Goal: Communication & Community: Answer question/provide support

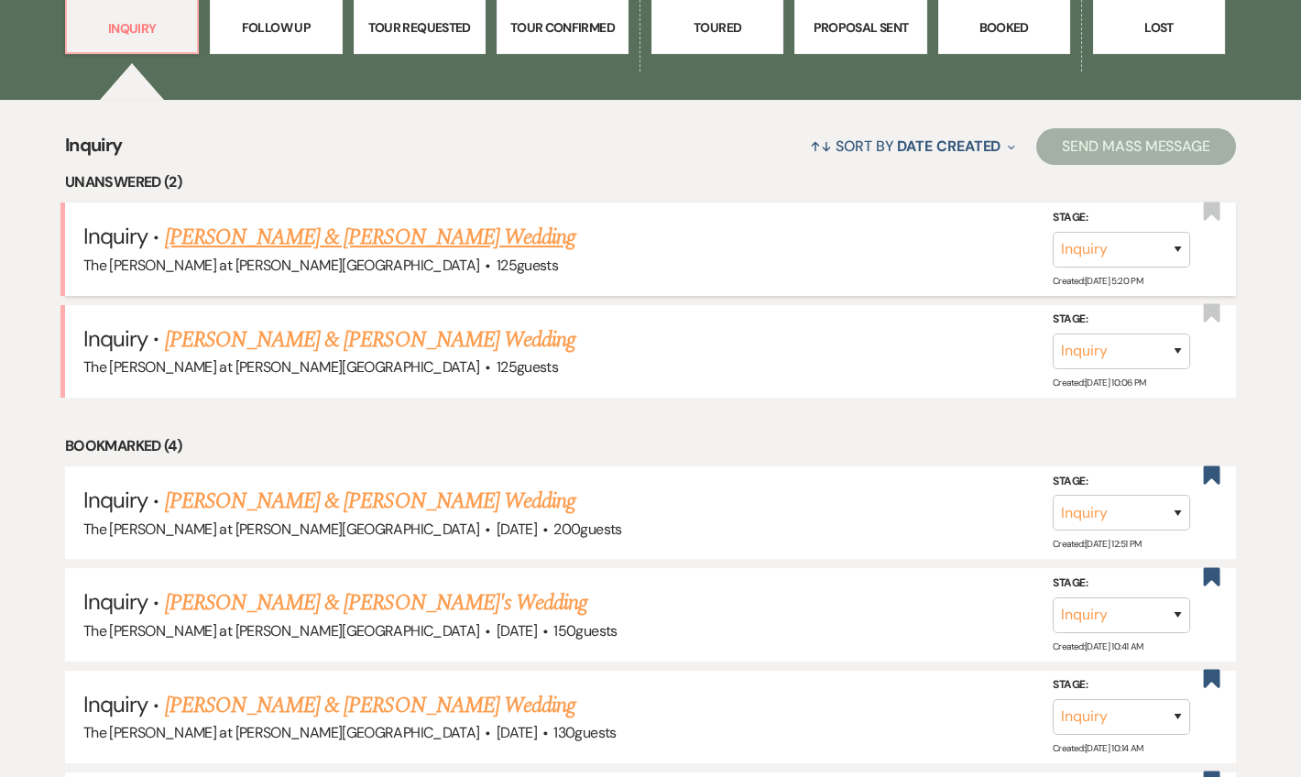
scroll to position [666, 0]
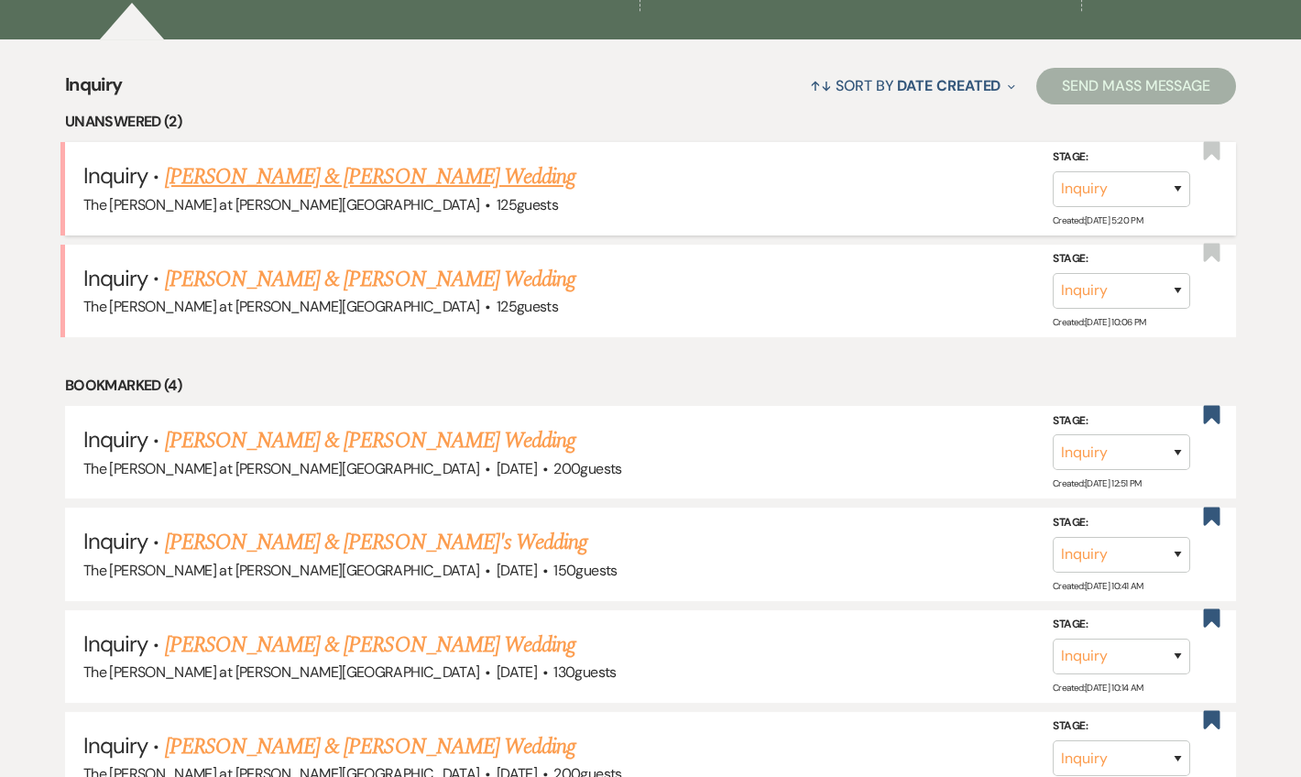
click at [310, 187] on link "[PERSON_NAME] & [PERSON_NAME] Wedding" at bounding box center [370, 176] width 410 height 33
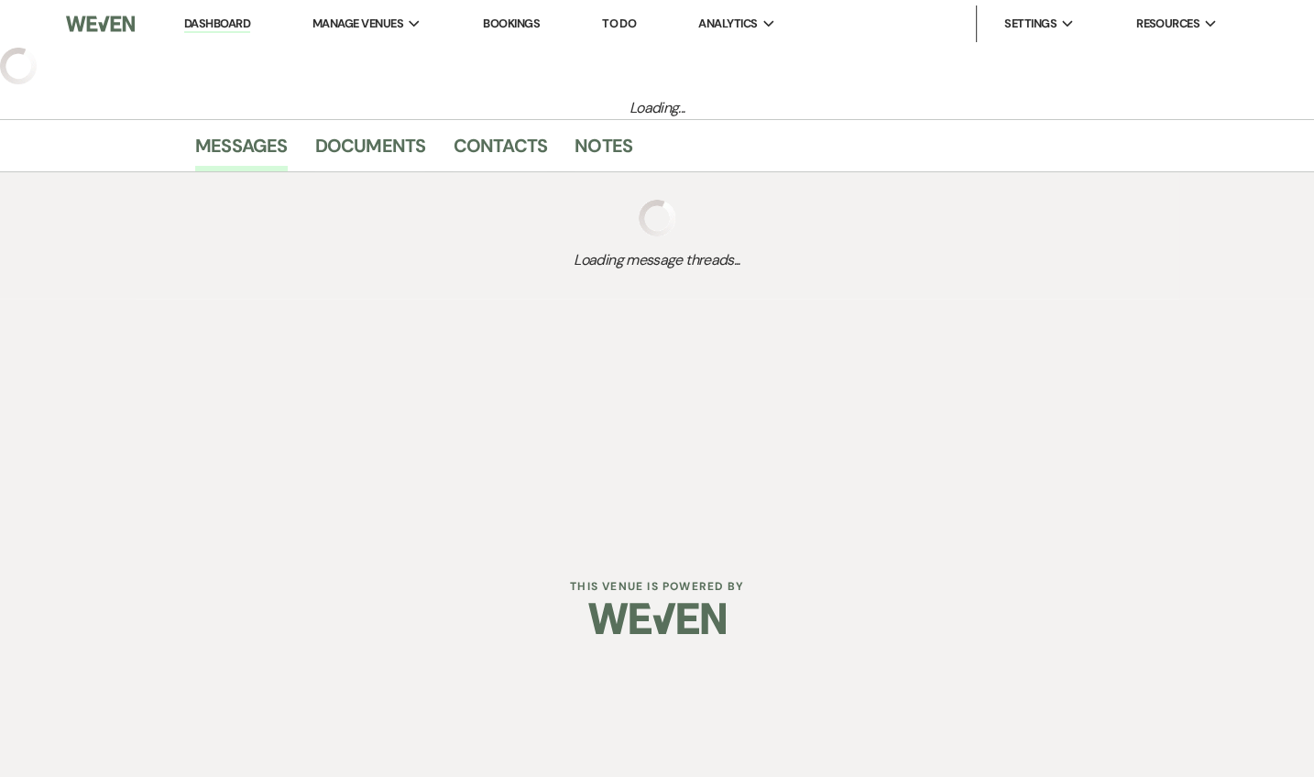
select select "17"
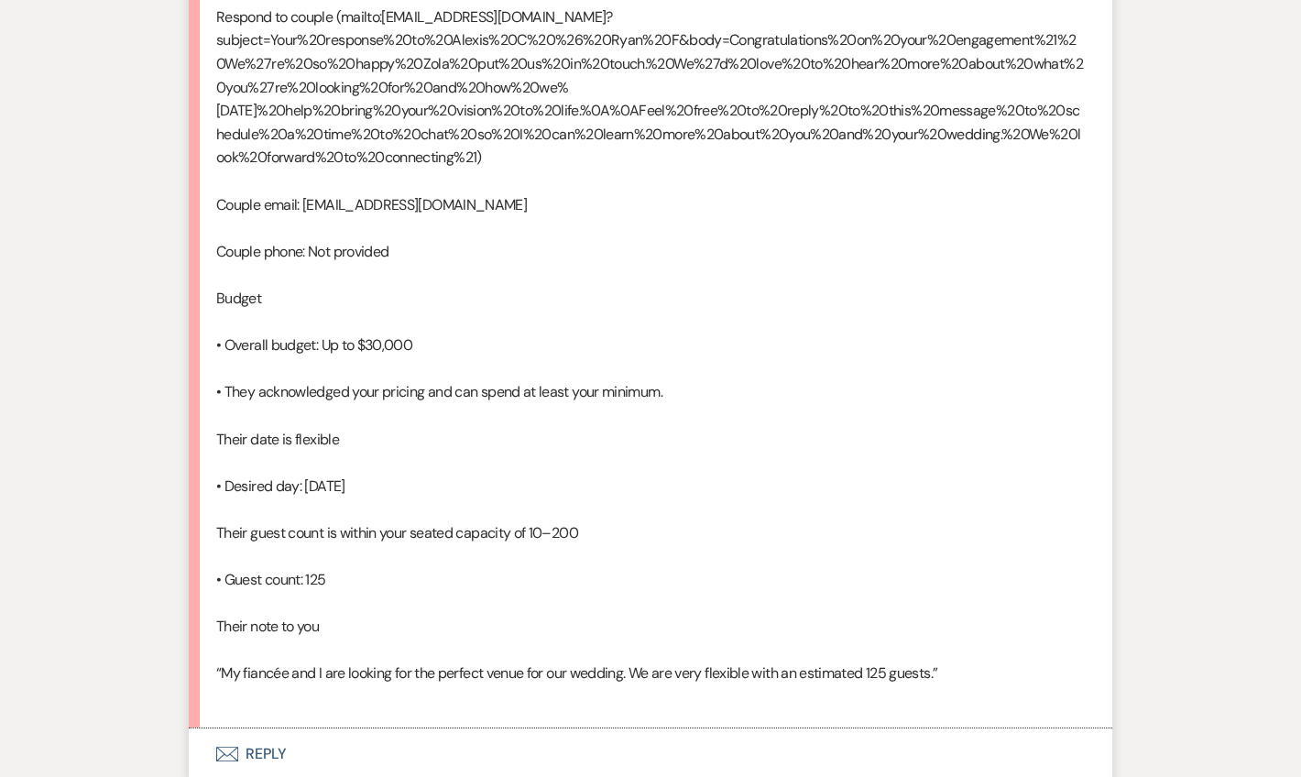
scroll to position [1332, 0]
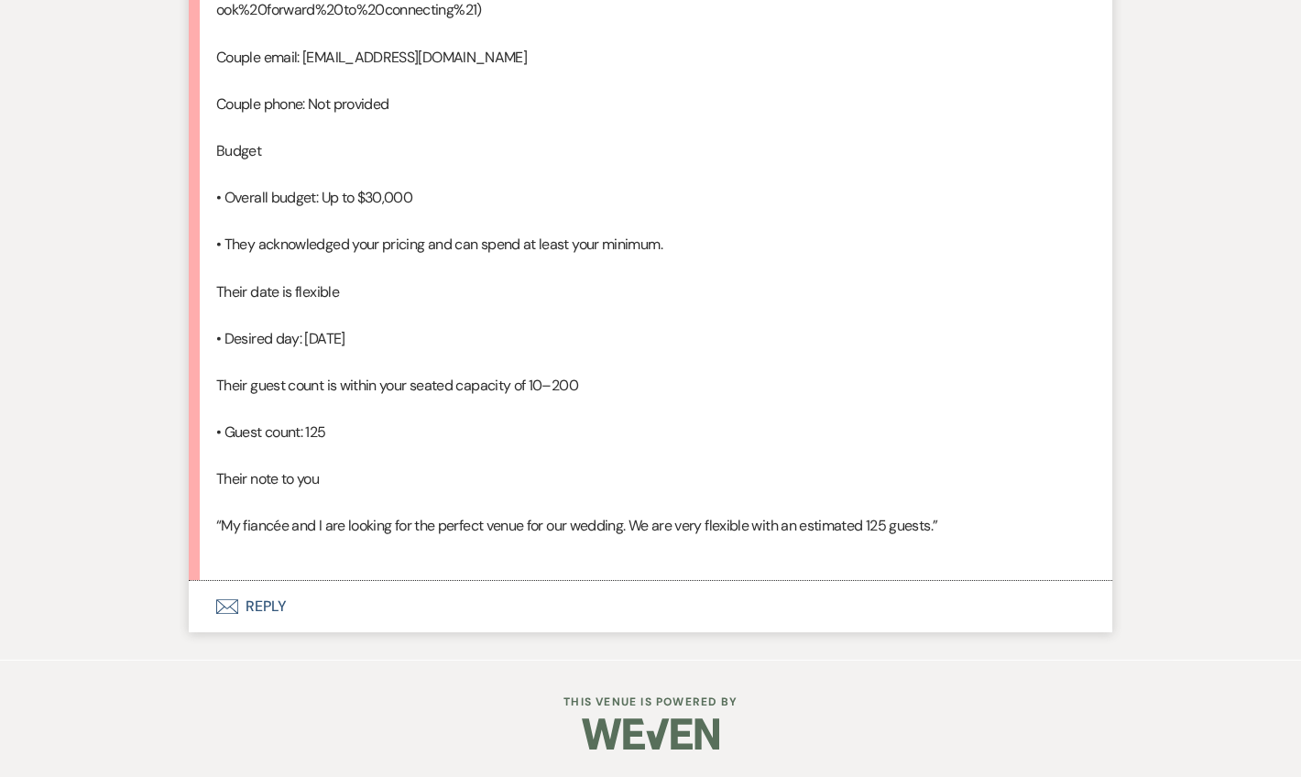
click at [269, 619] on button "Envelope Reply" at bounding box center [650, 606] width 923 height 51
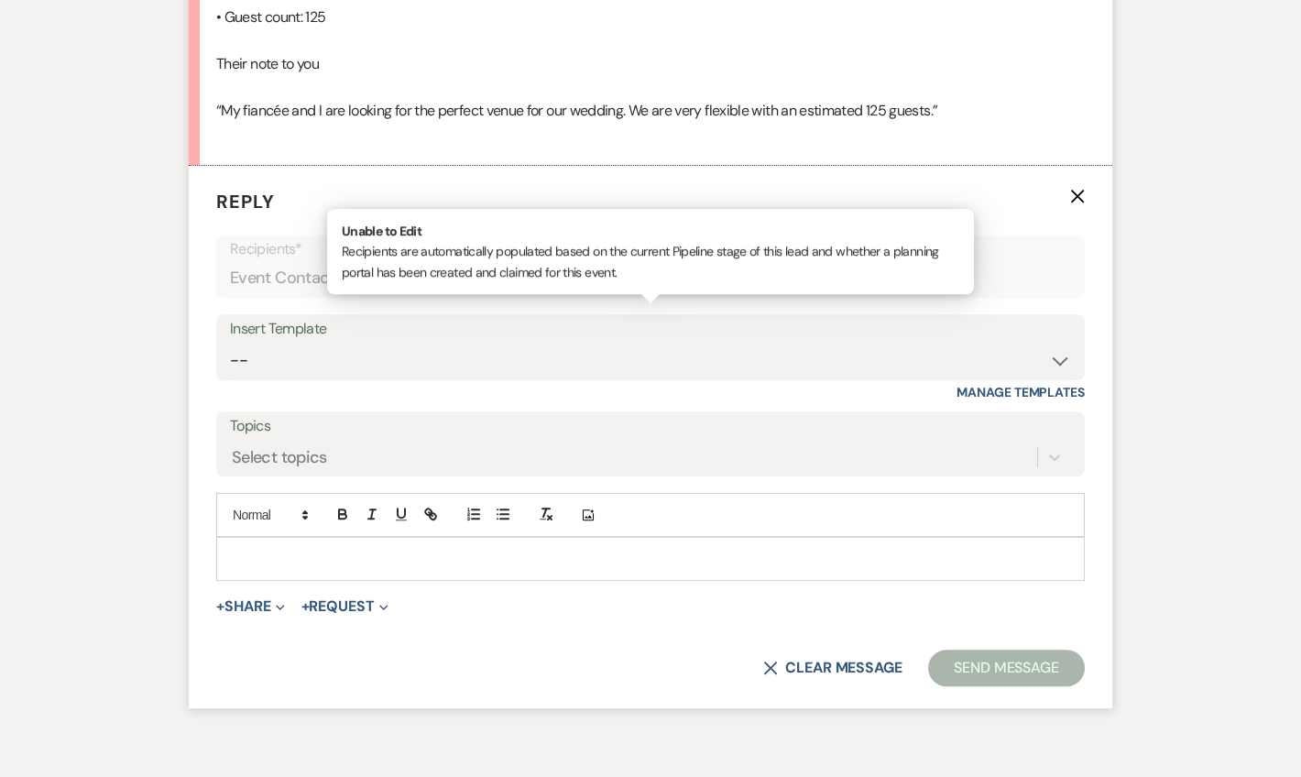
scroll to position [1699, 0]
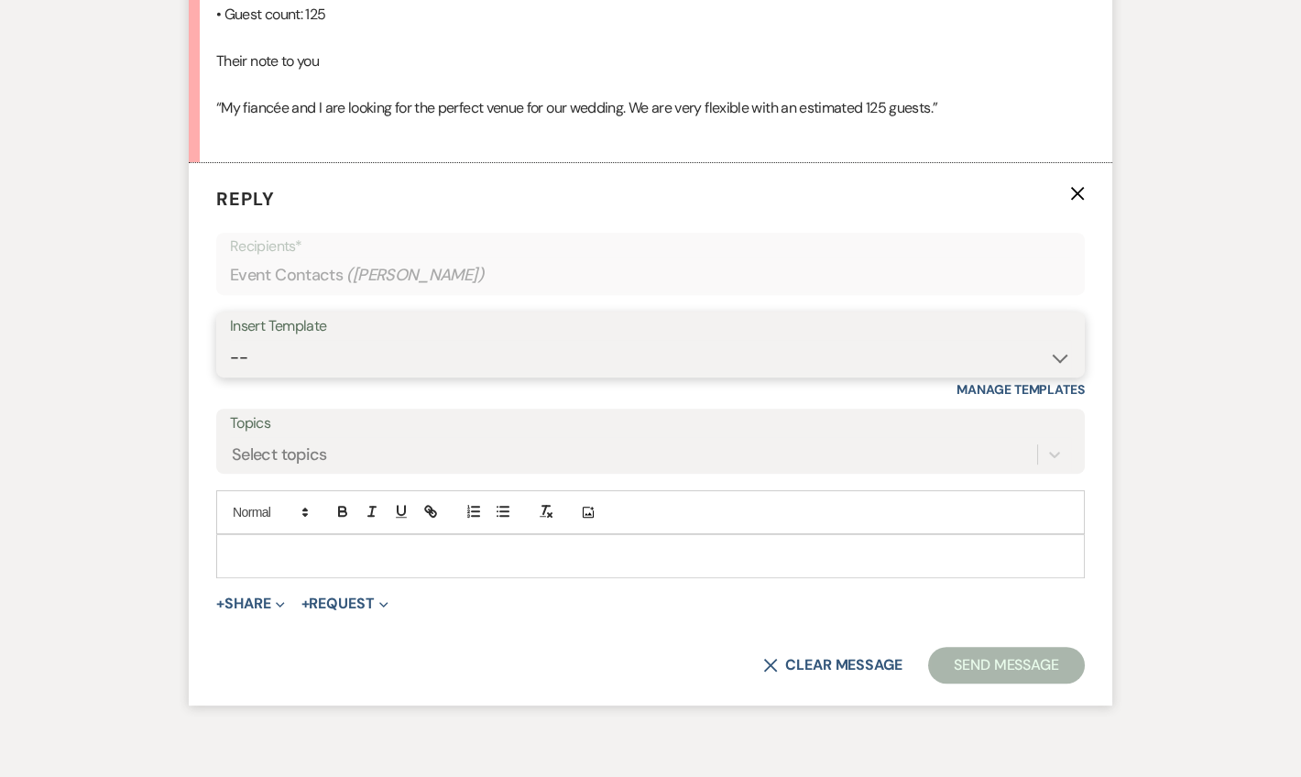
click at [316, 376] on select "-- Weven Planning Portal Introduction (Booked Events) Tour Request Response Fol…" at bounding box center [650, 358] width 841 height 36
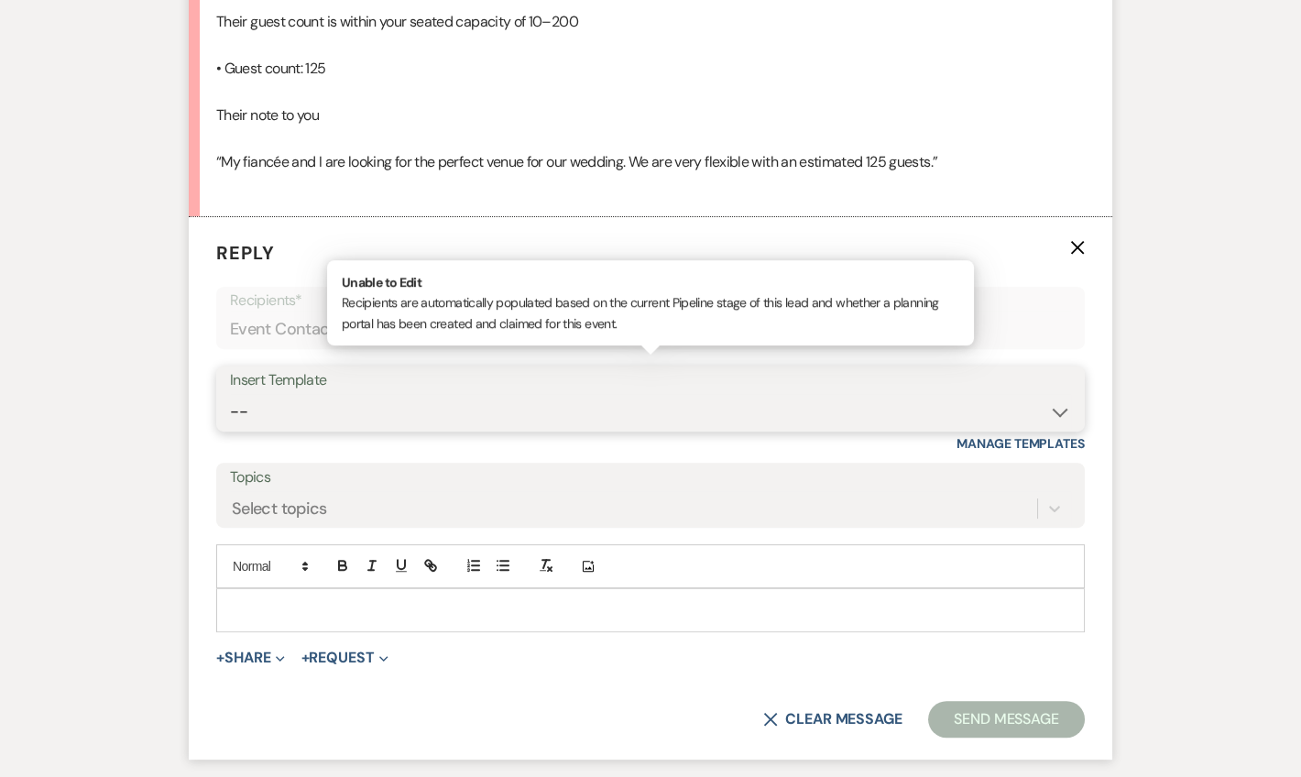
scroll to position [1639, 0]
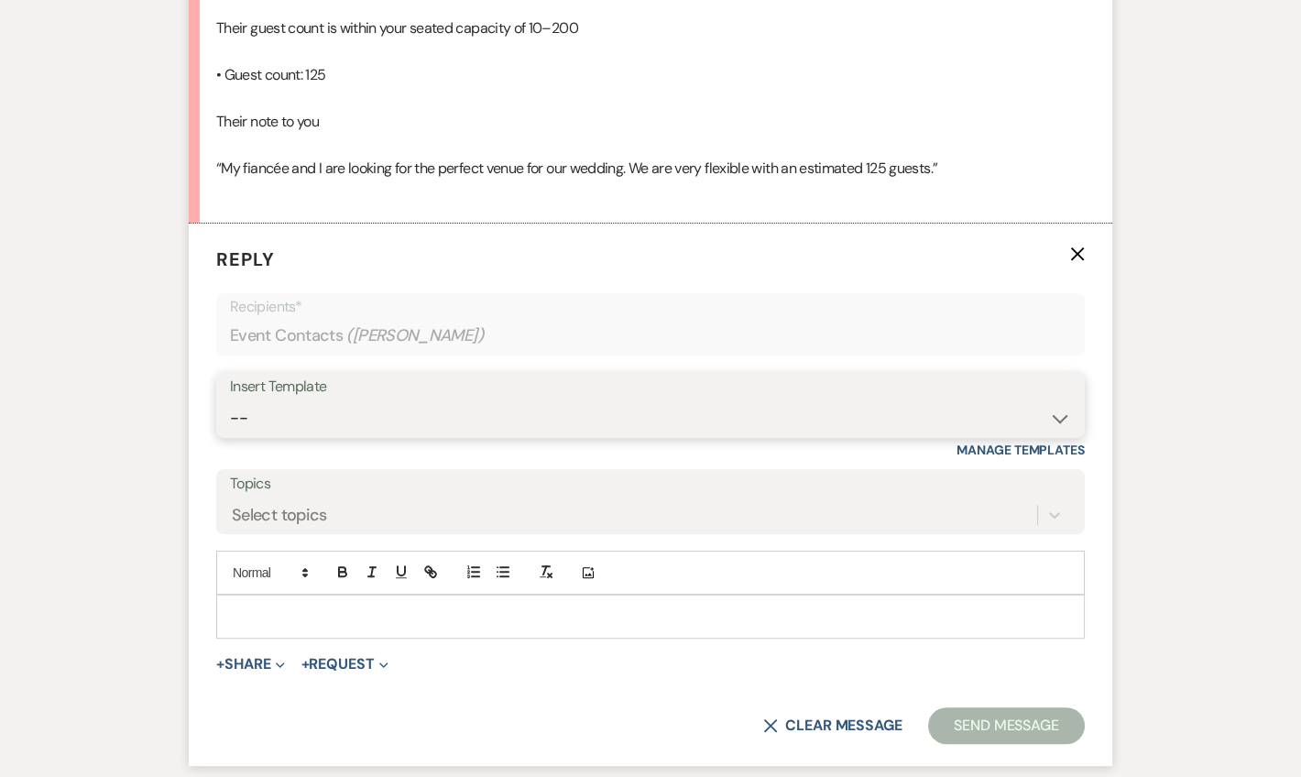
click at [323, 436] on select "-- Weven Planning Portal Introduction (Booked Events) Tour Request Response Fol…" at bounding box center [650, 418] width 841 height 36
select select "4367"
click at [230, 436] on select "-- Weven Planning Portal Introduction (Booked Events) Tour Request Response Fol…" at bounding box center [650, 418] width 841 height 36
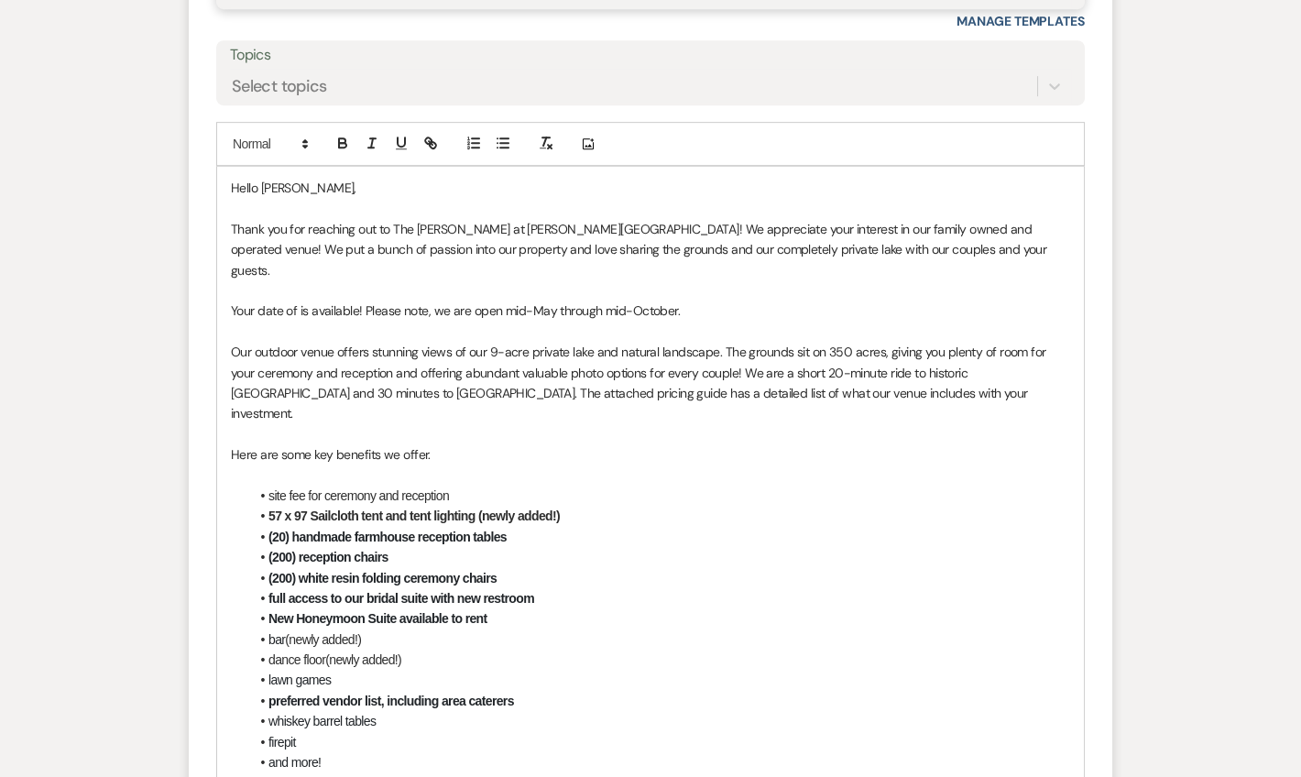
scroll to position [2083, 0]
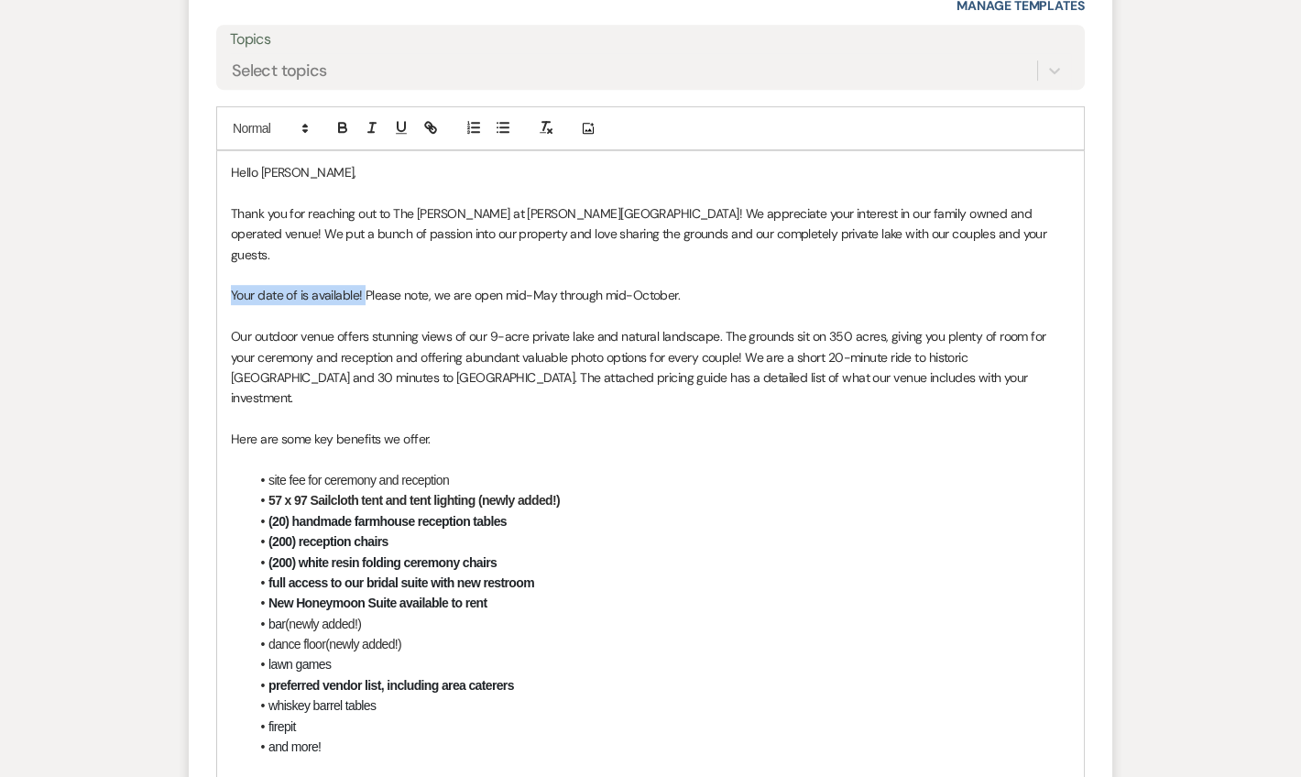
drag, startPoint x: 362, startPoint y: 340, endPoint x: 204, endPoint y: 343, distance: 157.6
click at [204, 343] on form "Reply X Draft saved! Recipients* Event Contacts ( [PERSON_NAME] ) Insert Templa…" at bounding box center [650, 564] width 923 height 1571
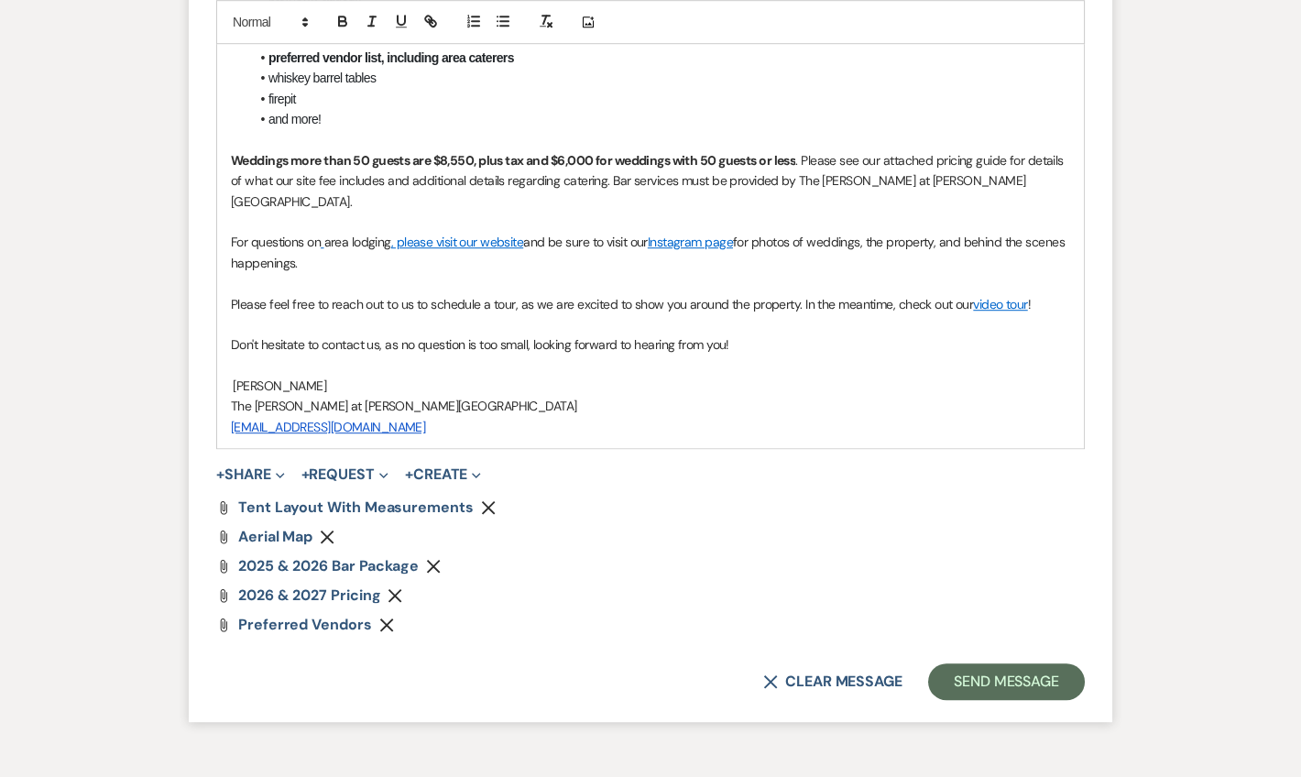
scroll to position [2829, 0]
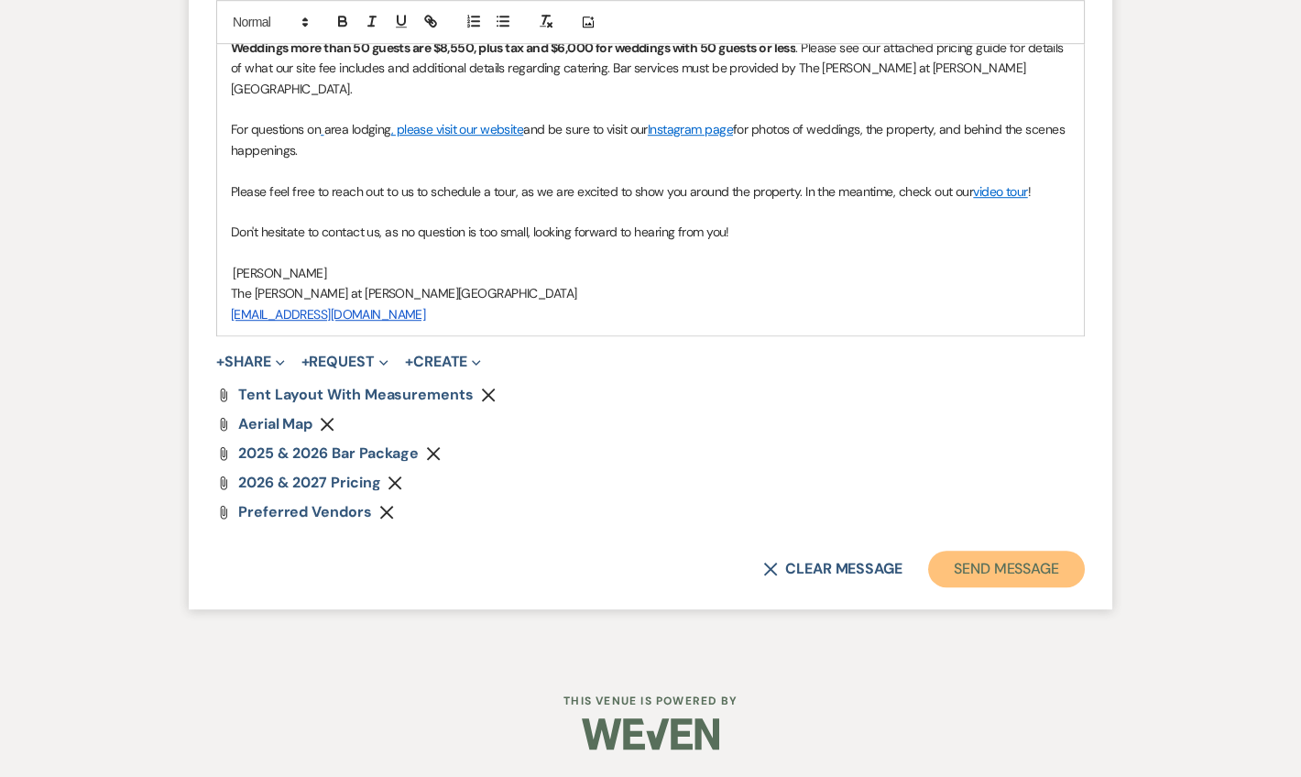
click at [972, 568] on button "Send Message" at bounding box center [1006, 569] width 157 height 37
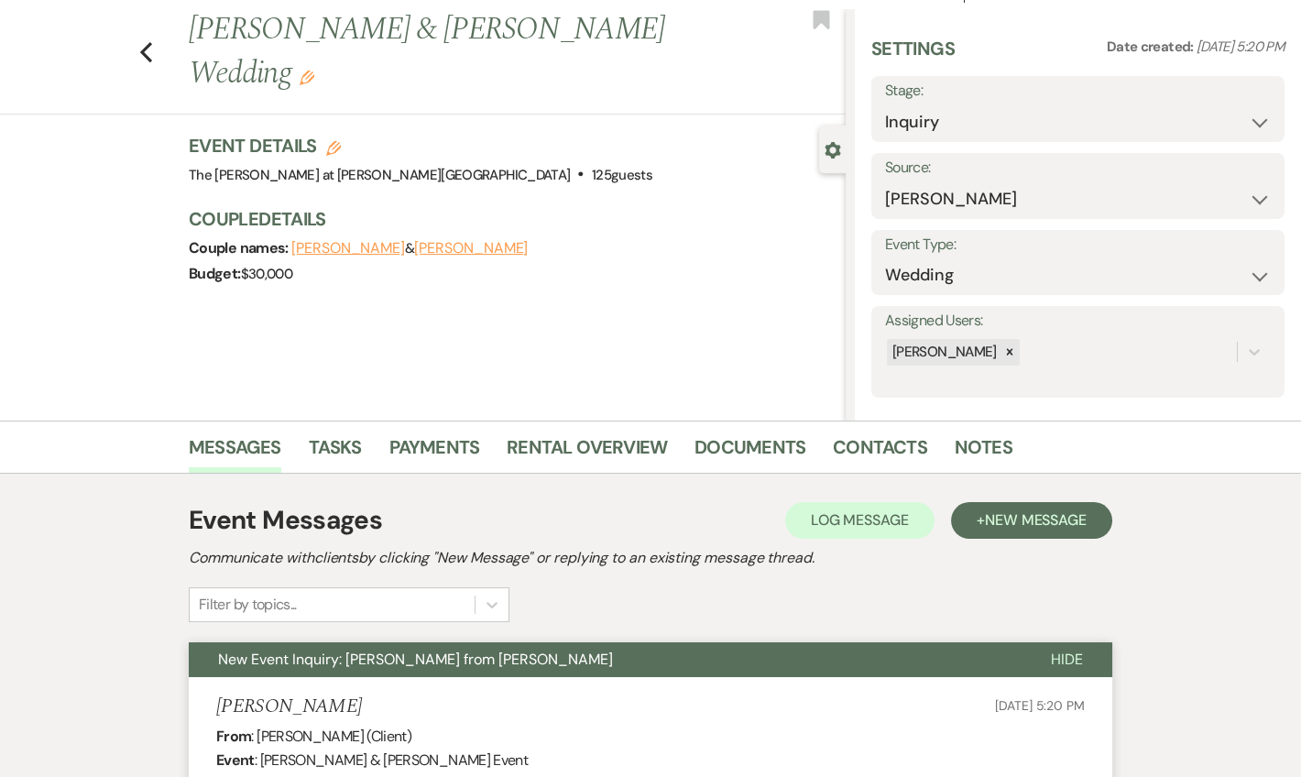
scroll to position [0, 0]
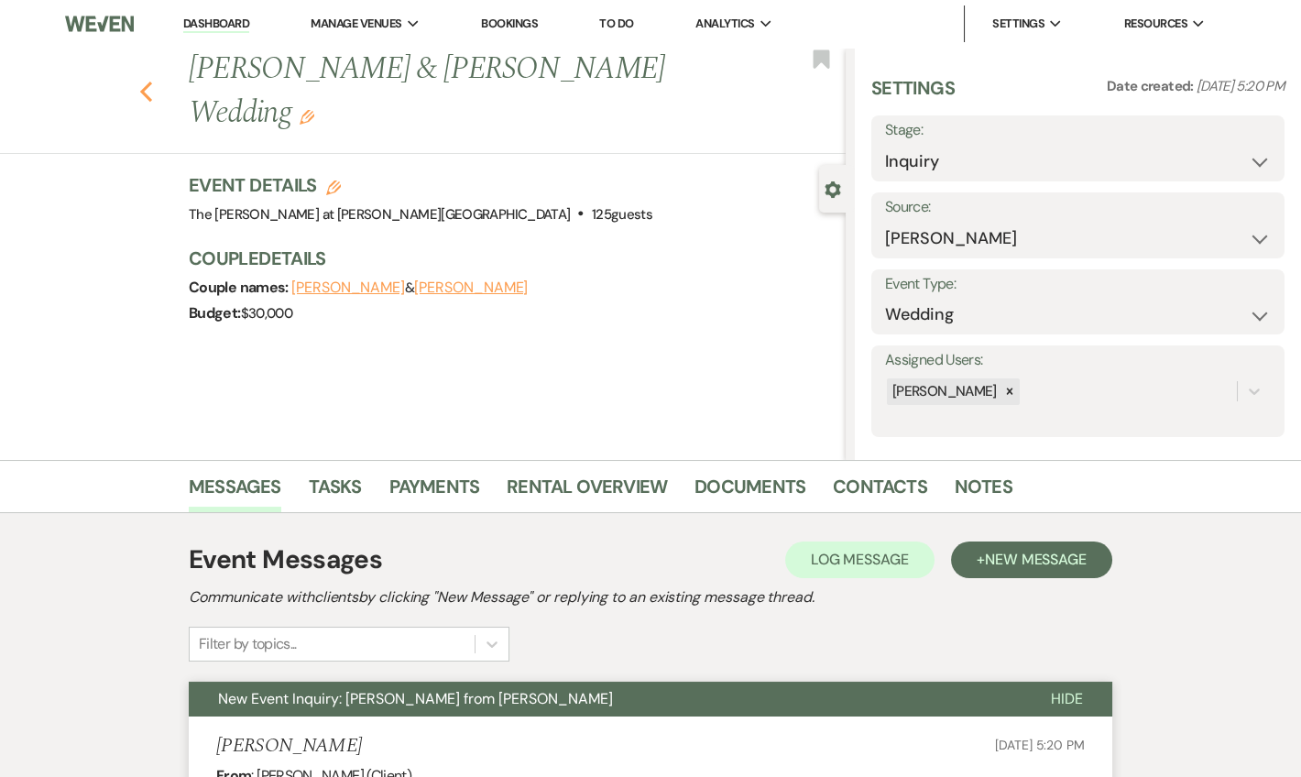
click at [152, 81] on icon "Previous" at bounding box center [146, 92] width 14 height 22
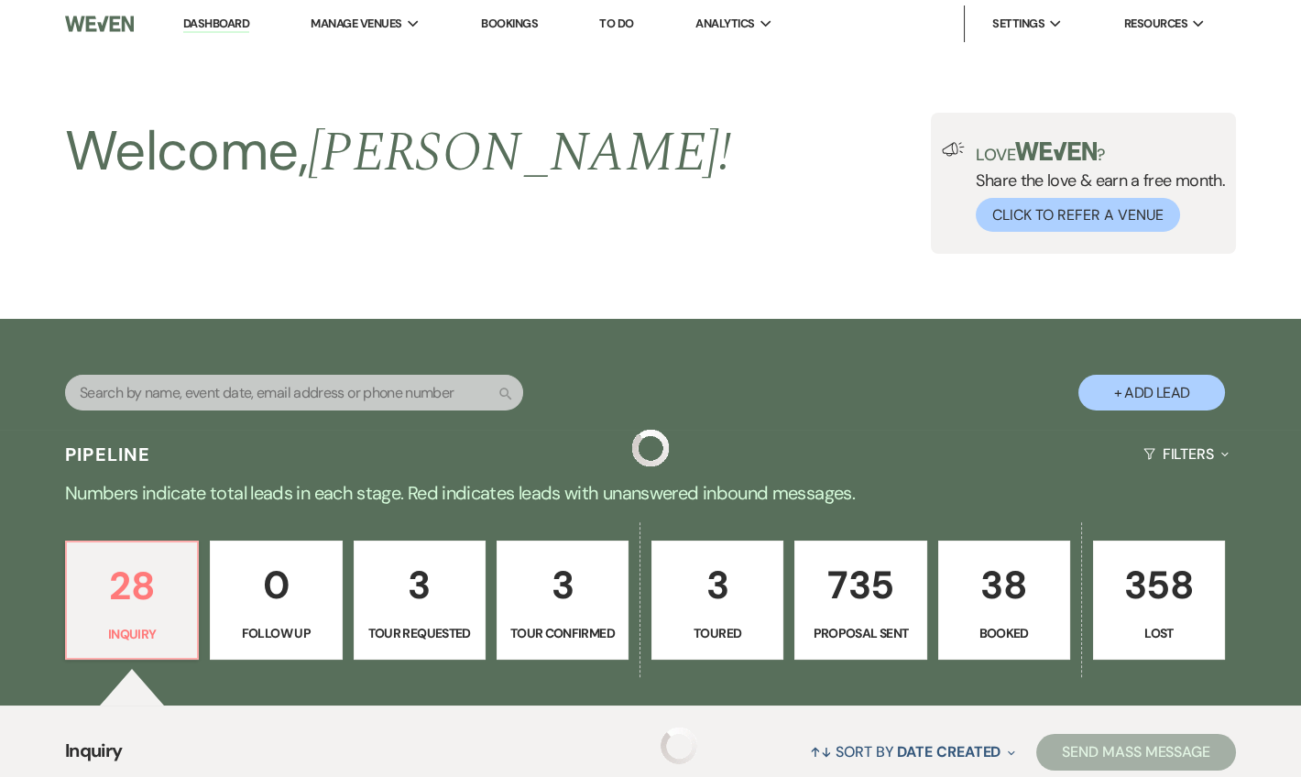
scroll to position [666, 0]
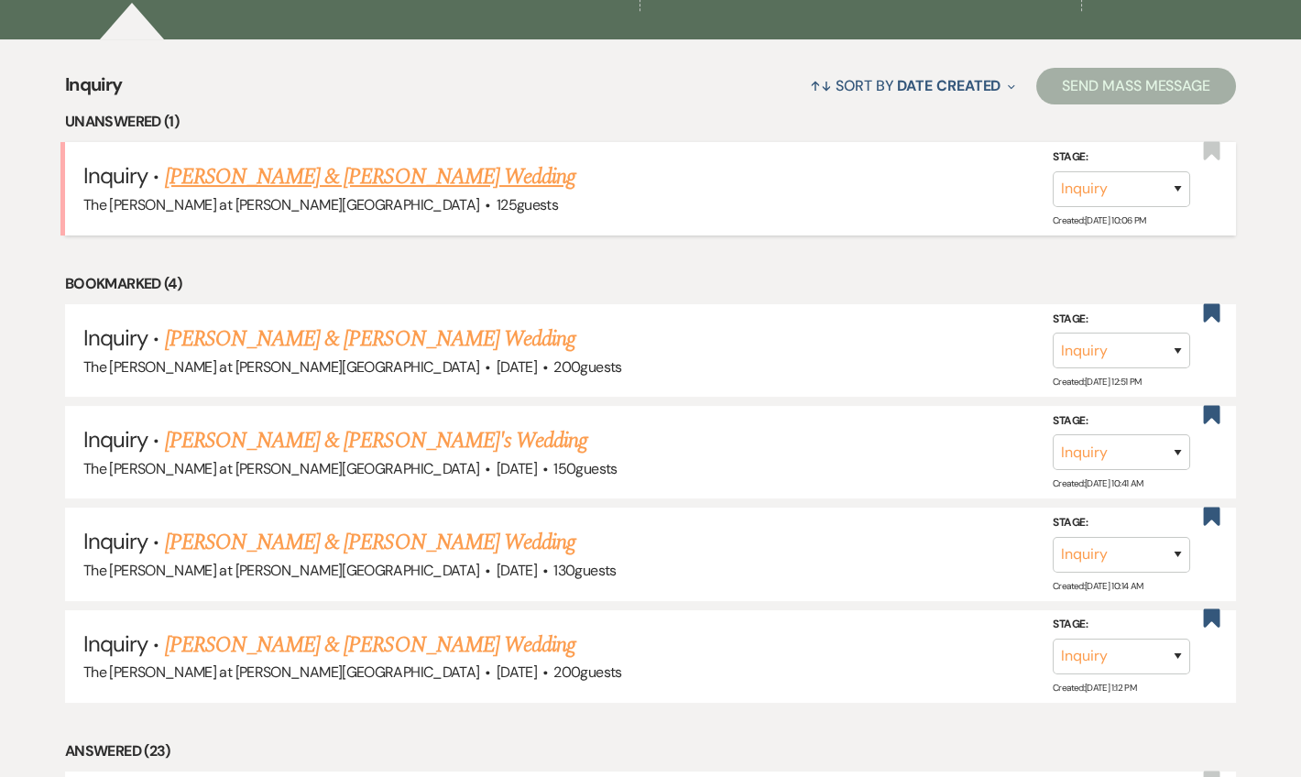
click at [354, 163] on link "[PERSON_NAME] & [PERSON_NAME] Wedding" at bounding box center [370, 176] width 410 height 33
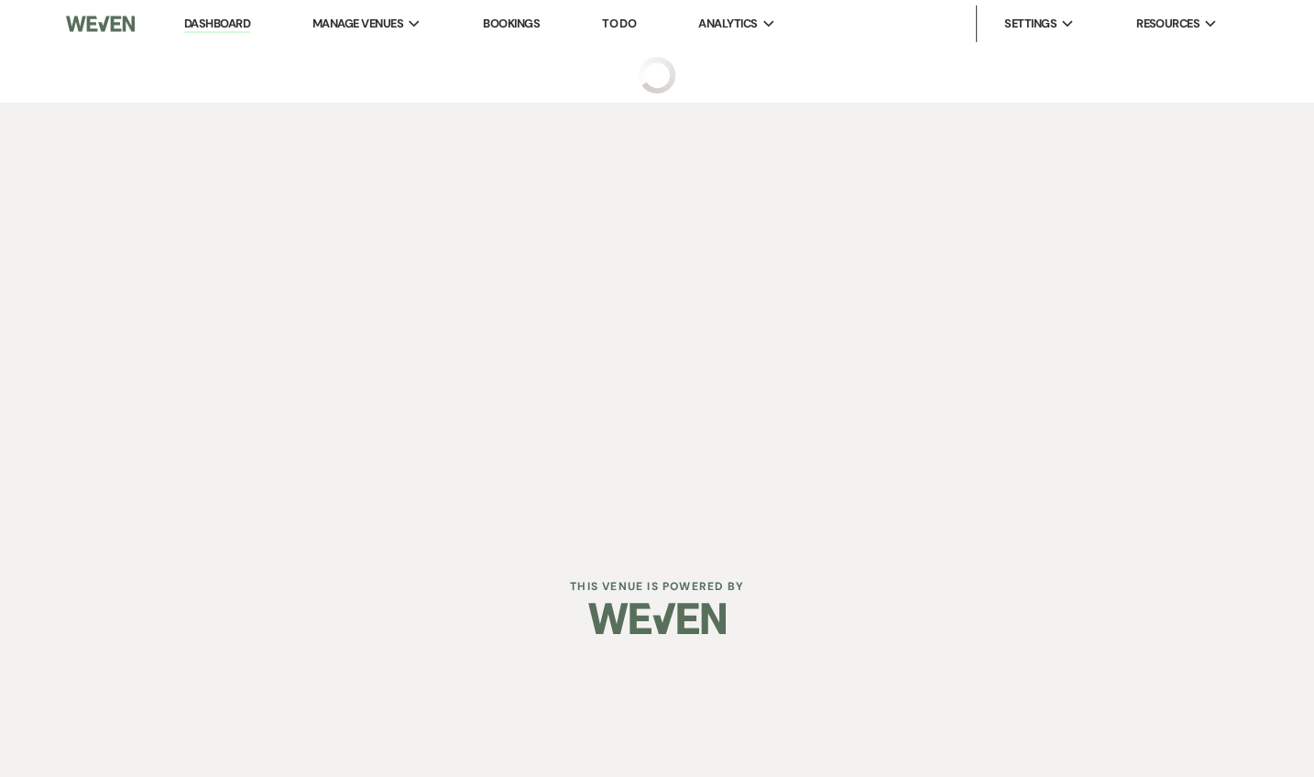
select select "17"
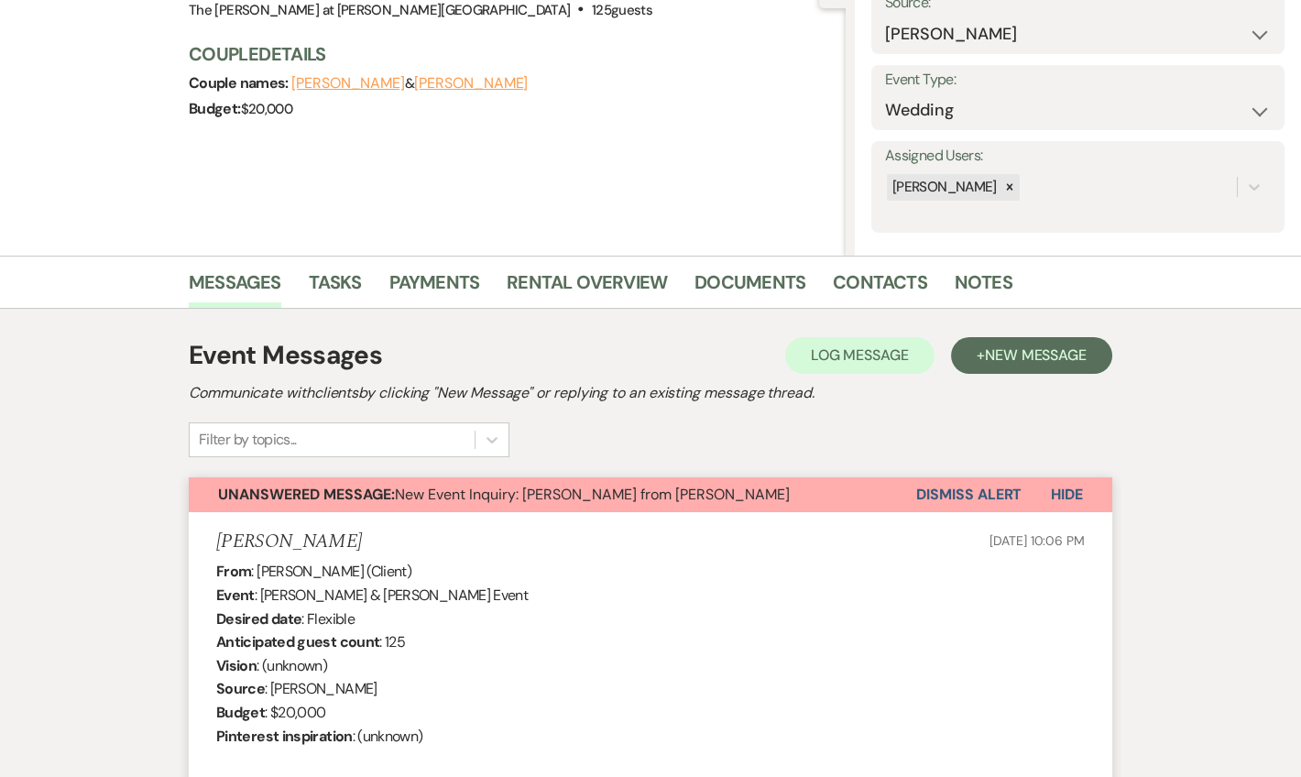
scroll to position [200, 0]
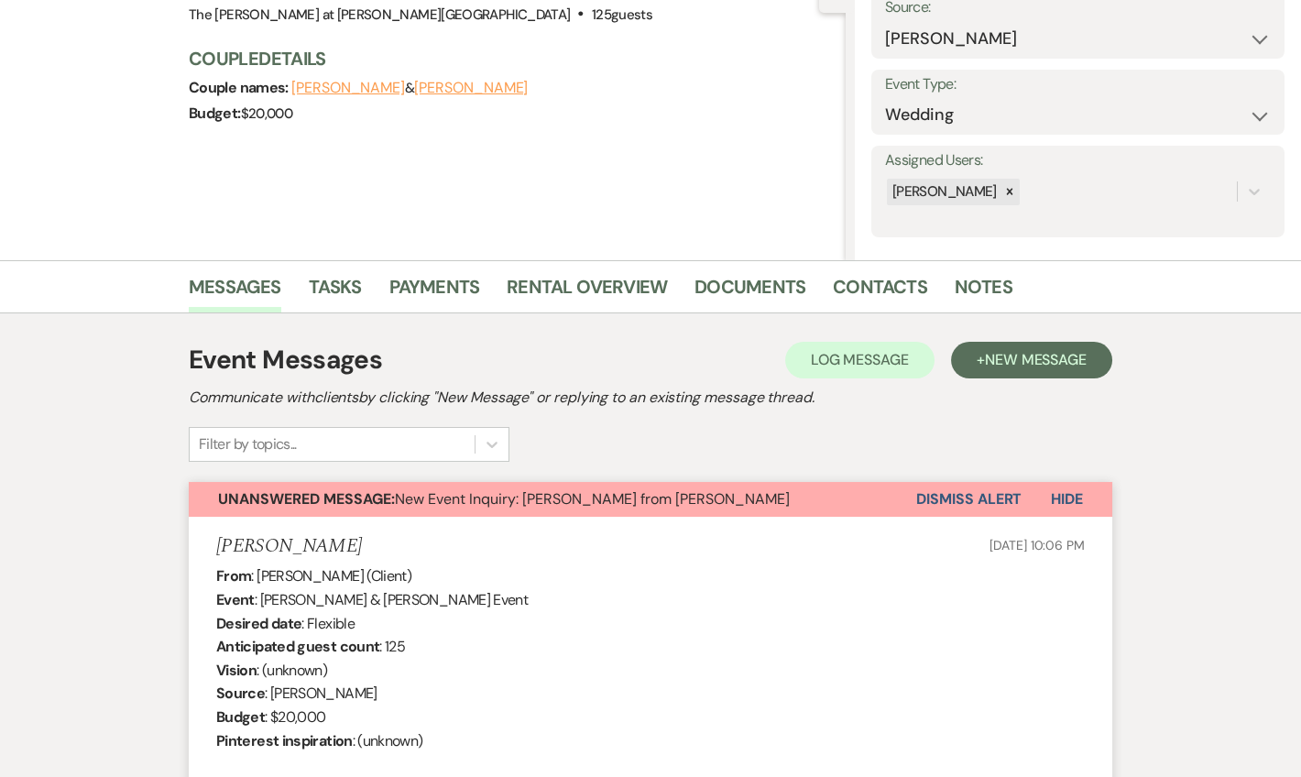
click at [983, 502] on button "Dismiss Alert" at bounding box center [968, 499] width 105 height 35
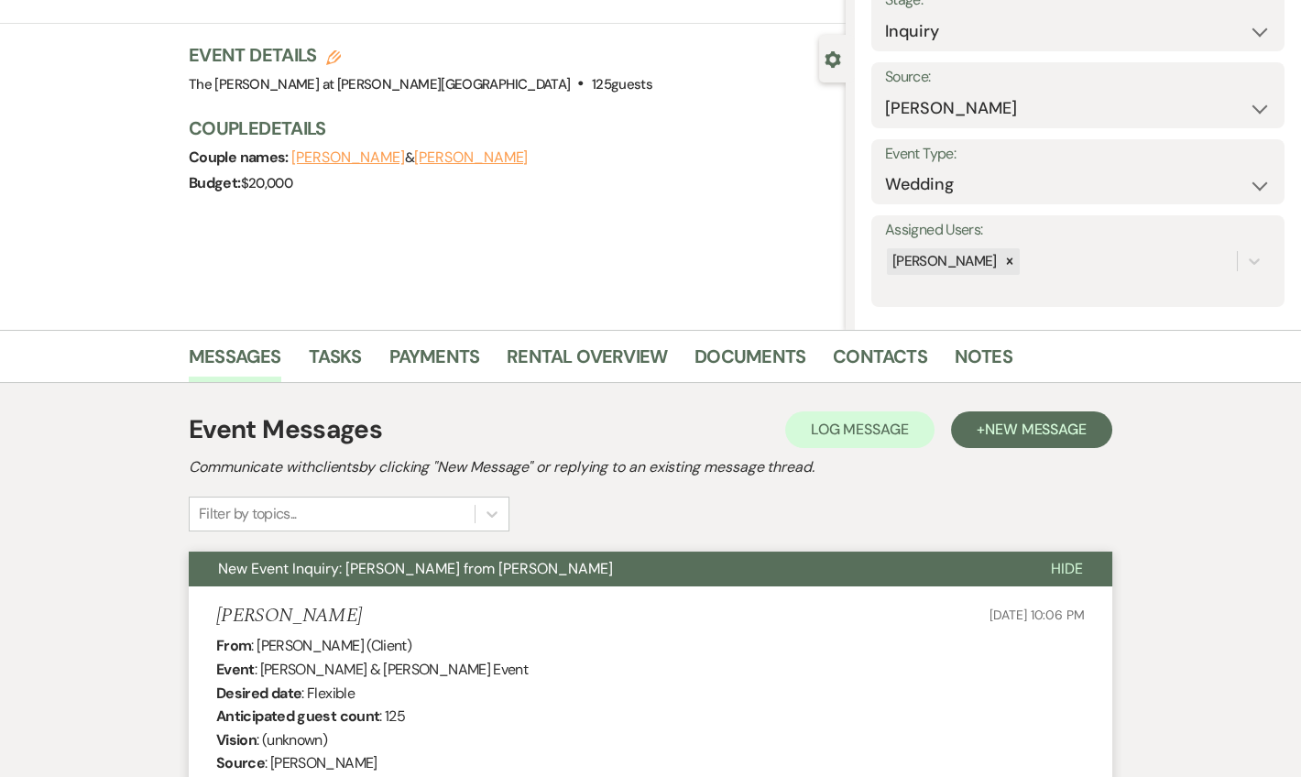
scroll to position [0, 0]
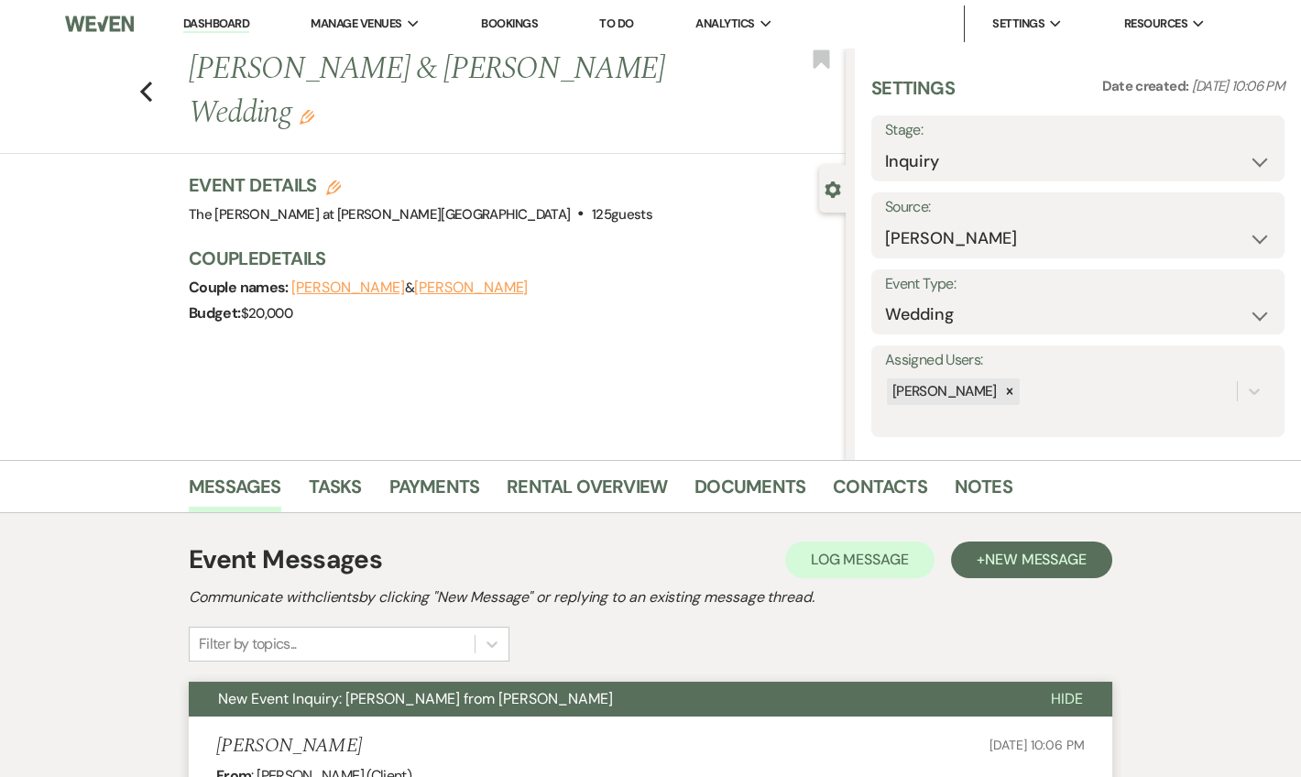
click at [199, 27] on link "Dashboard" at bounding box center [216, 24] width 66 height 17
